Goal: Task Accomplishment & Management: Use online tool/utility

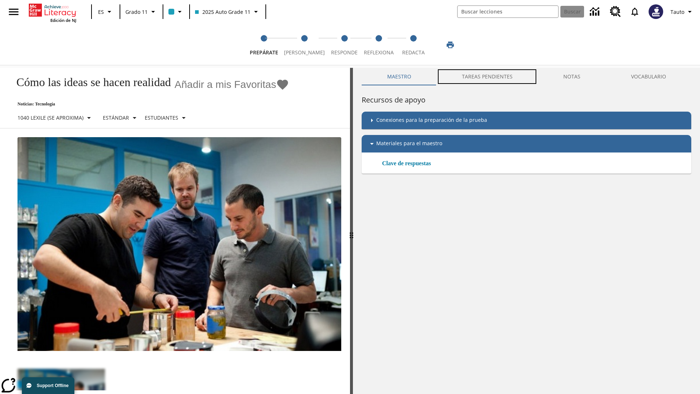
click at [487, 77] on button "TAREAS PENDIENTES" at bounding box center [486, 76] width 101 height 17
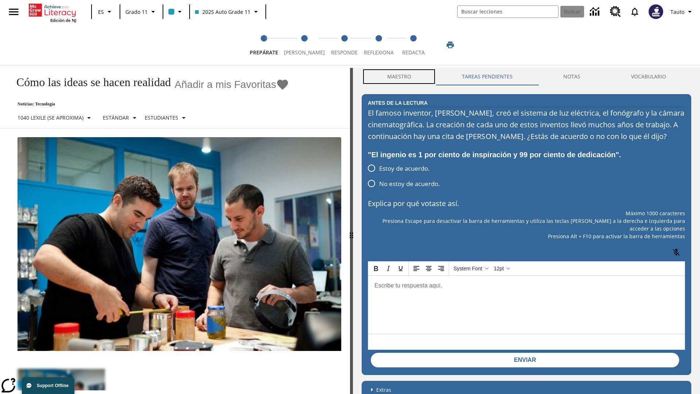
scroll to position [0, 0]
click at [399, 77] on button "Maestro" at bounding box center [399, 76] width 75 height 17
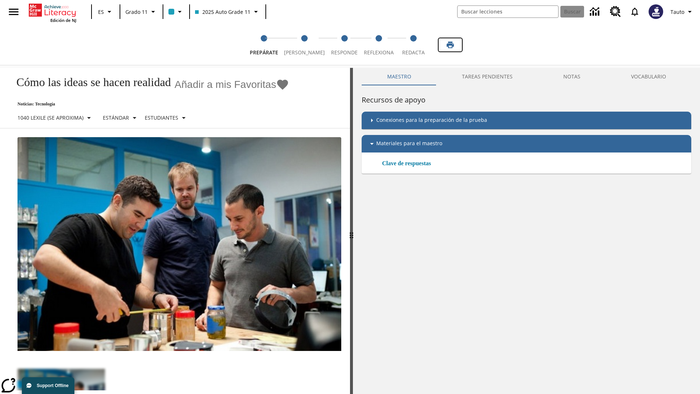
click at [450, 45] on icon "Imprimir" at bounding box center [449, 45] width 7 height 7
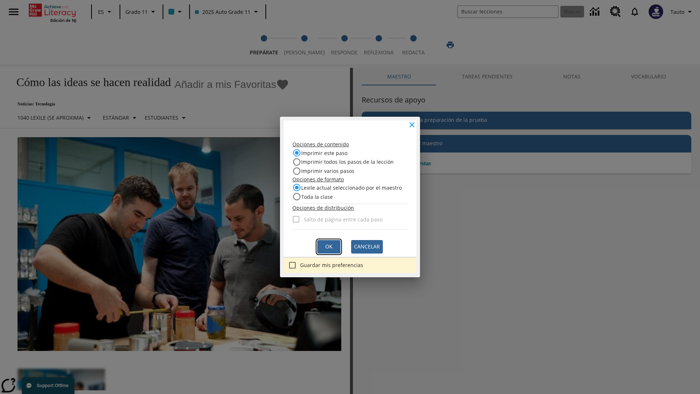
click at [328, 246] on button "Ok" at bounding box center [328, 246] width 23 height 13
